Goal: Navigation & Orientation: Find specific page/section

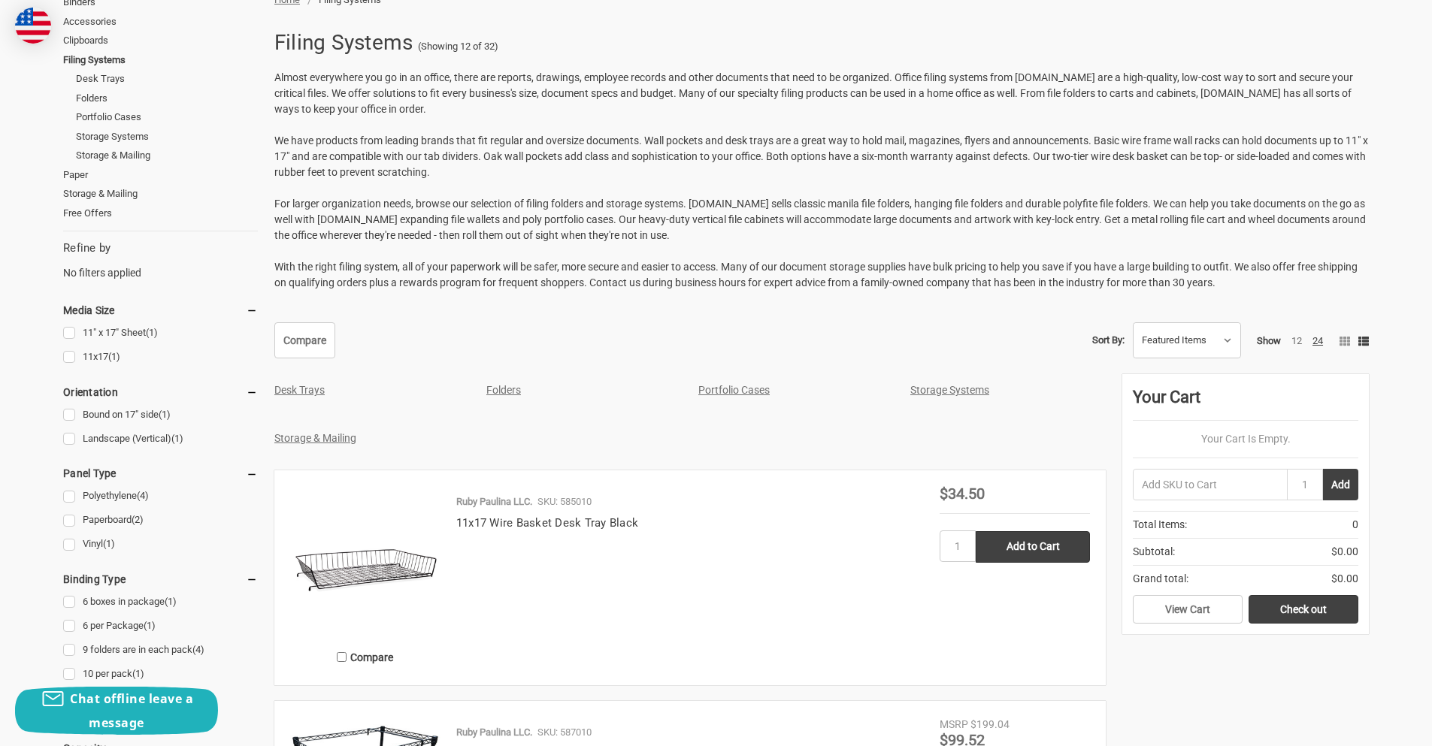
scroll to position [226, 0]
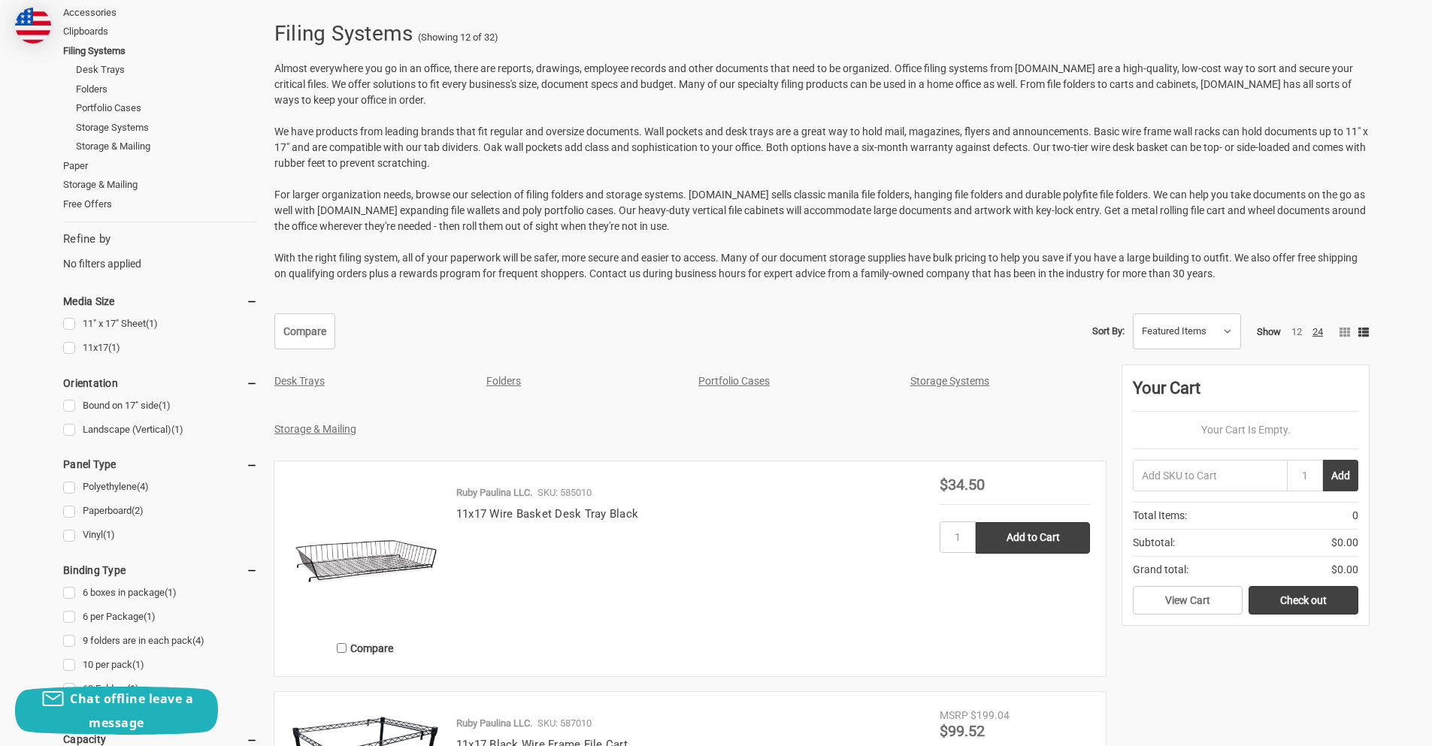
click at [940, 383] on link "Storage Systems" at bounding box center [949, 381] width 79 height 12
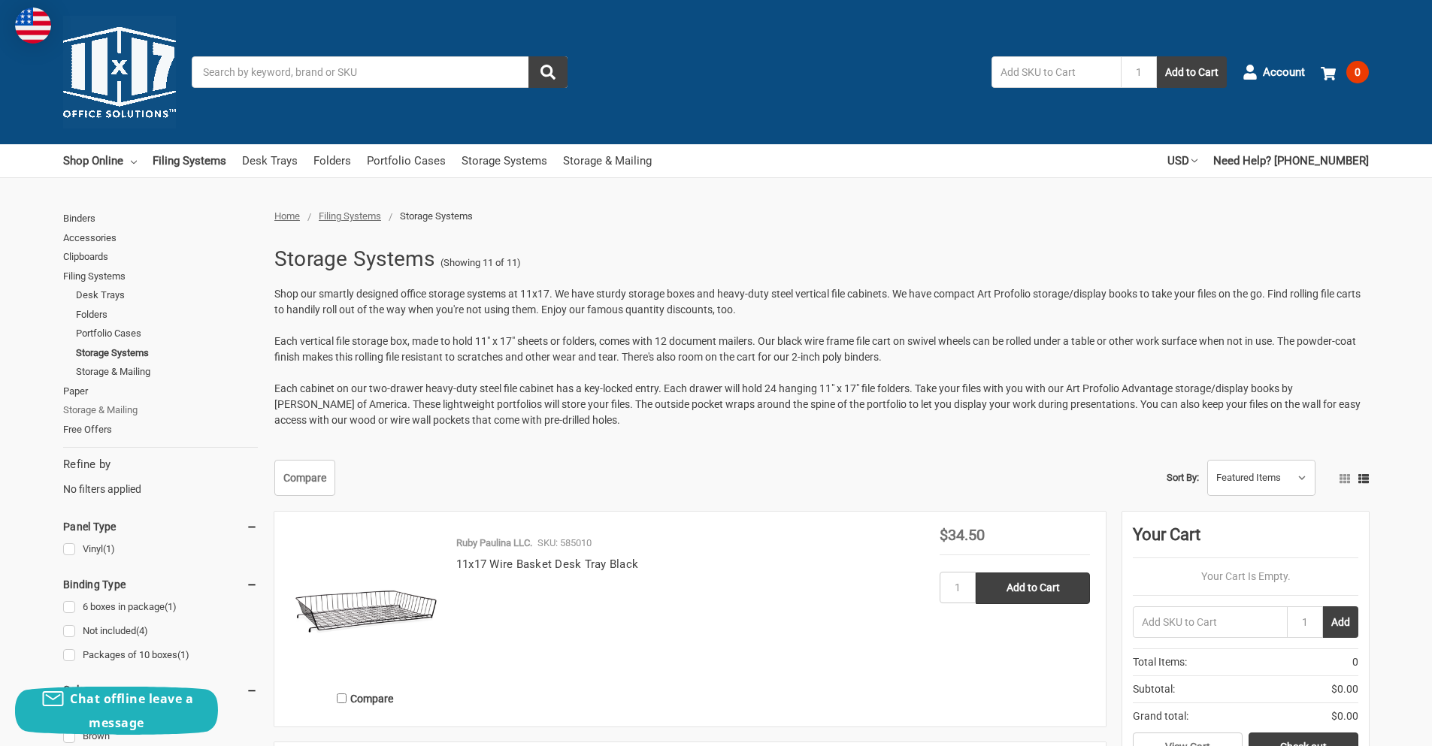
click at [140, 410] on link "Storage & Mailing" at bounding box center [160, 411] width 195 height 20
